Goal: Information Seeking & Learning: Learn about a topic

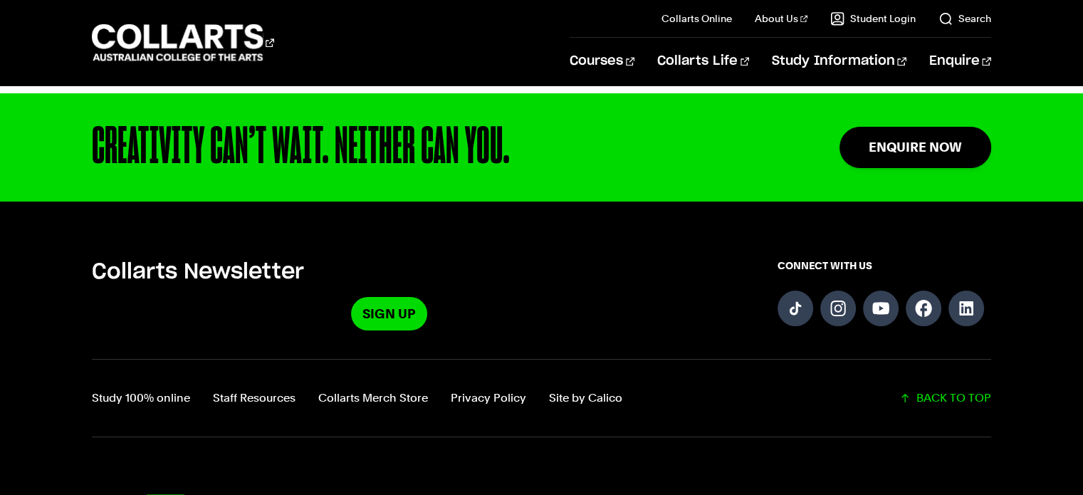
scroll to position [1401, 0]
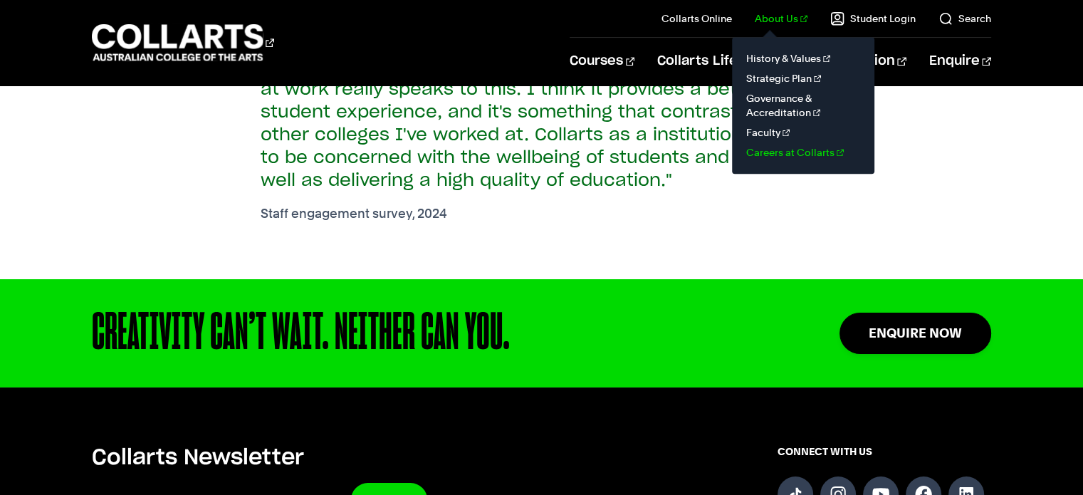
click at [789, 152] on link "Careers at Collarts" at bounding box center [803, 152] width 120 height 20
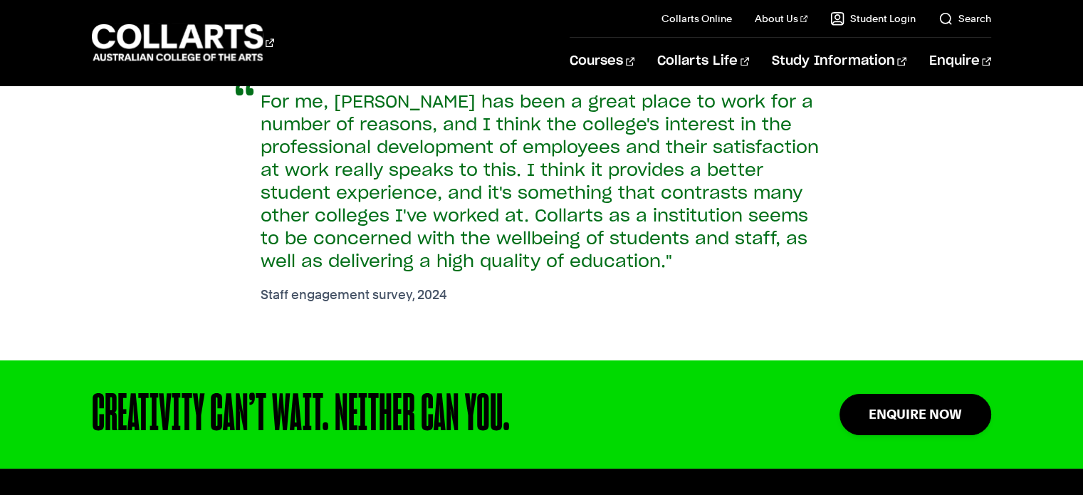
scroll to position [1353, 0]
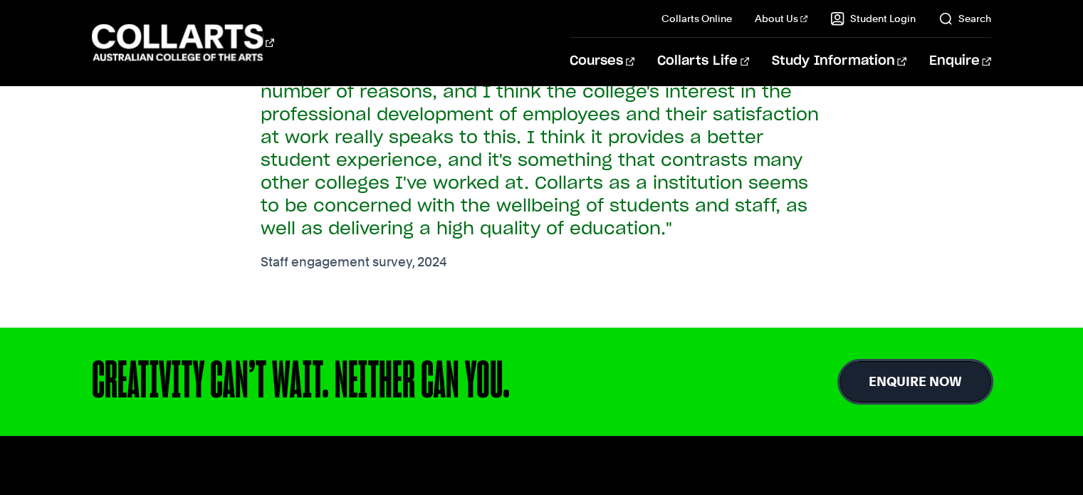
click at [923, 382] on link "Enquire Now" at bounding box center [915, 381] width 152 height 41
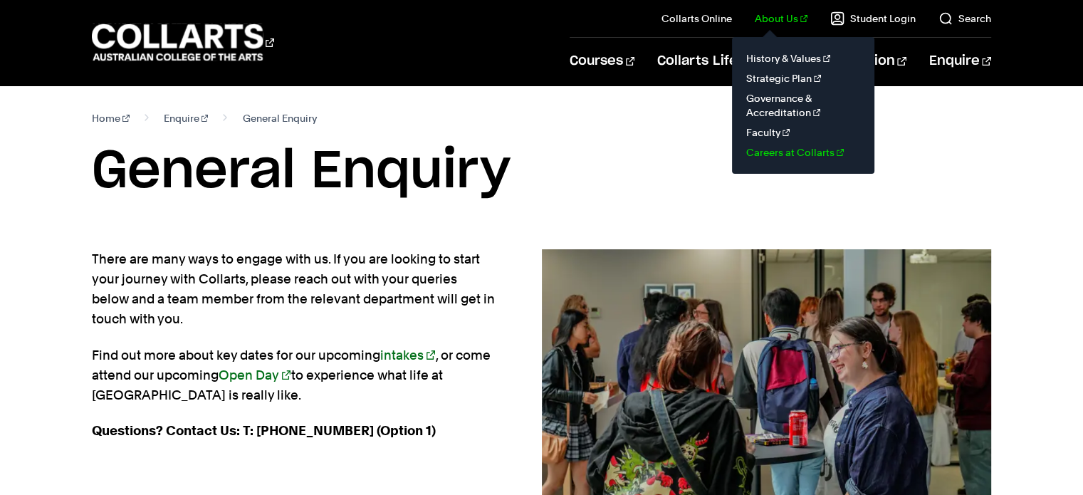
click at [804, 147] on link "Careers at Collarts" at bounding box center [803, 152] width 120 height 20
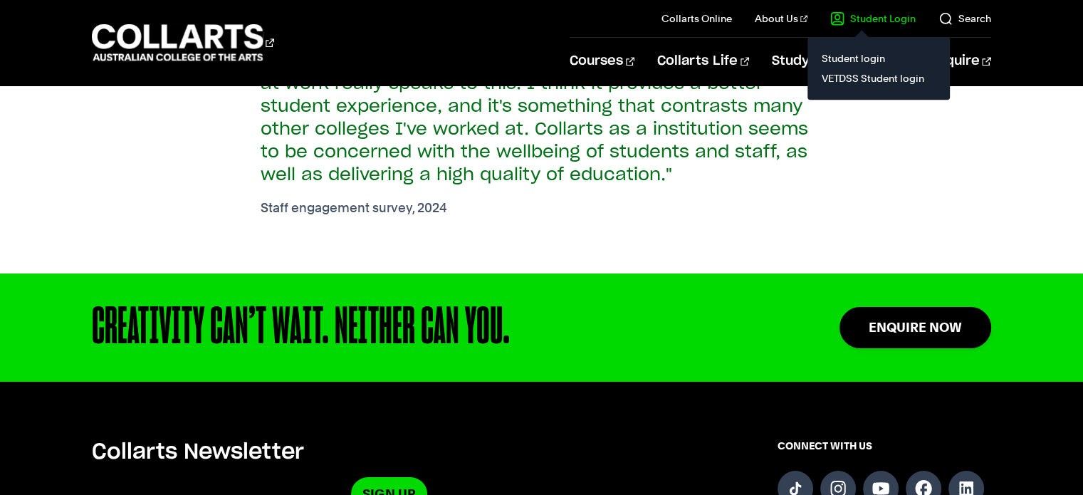
scroll to position [1330, 0]
